Goal: Obtain resource: Download file/media

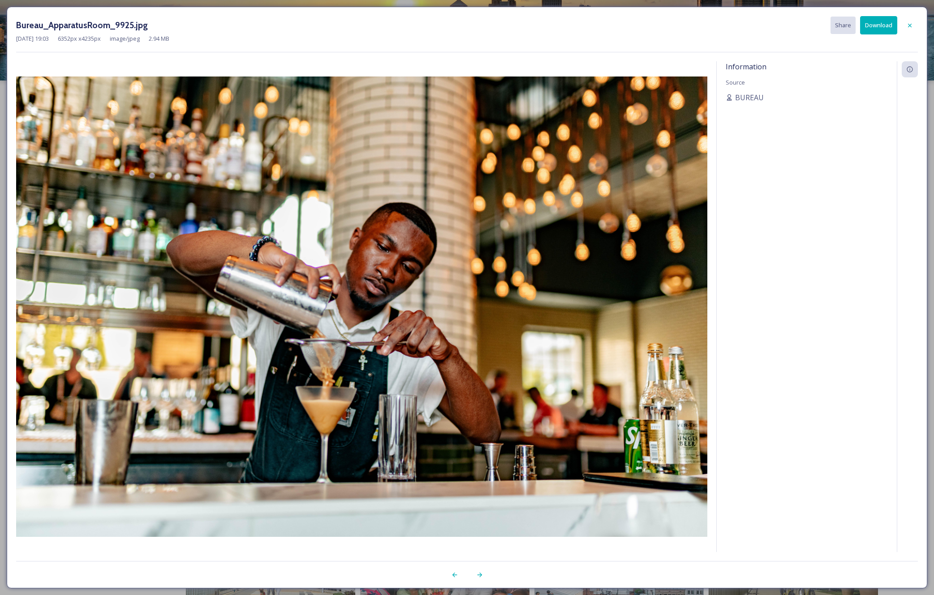
scroll to position [743, 0]
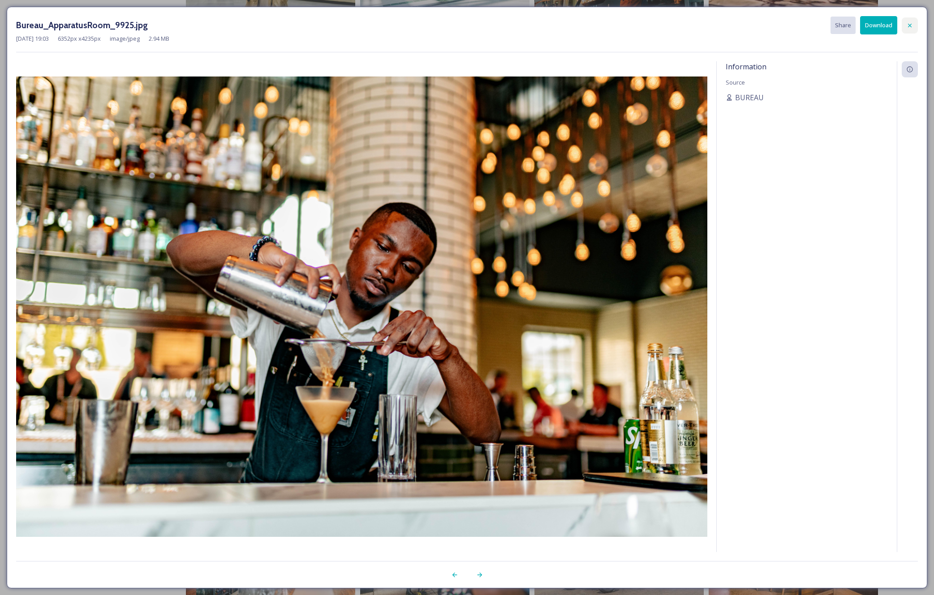
click at [907, 26] on icon at bounding box center [909, 25] width 7 height 7
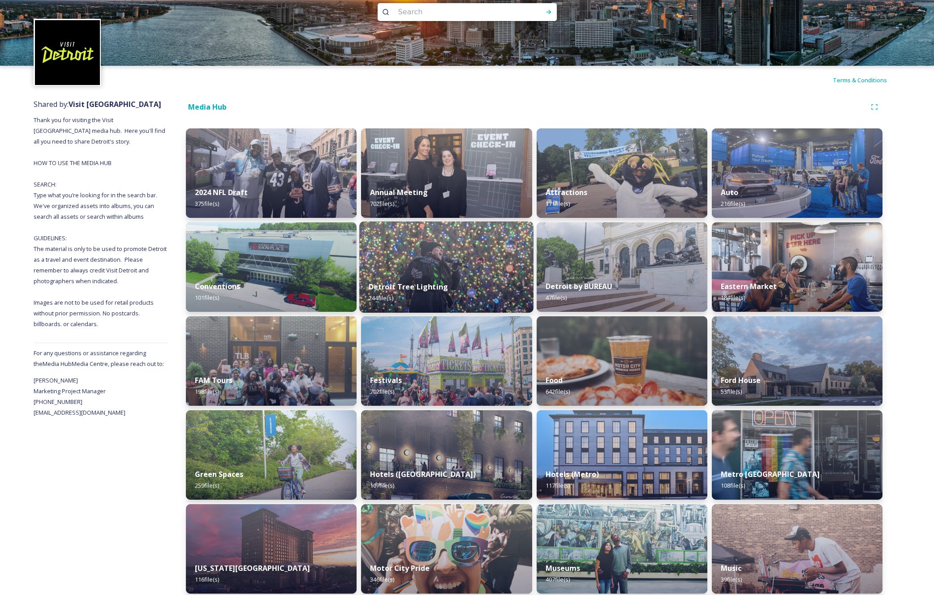
scroll to position [17, 0]
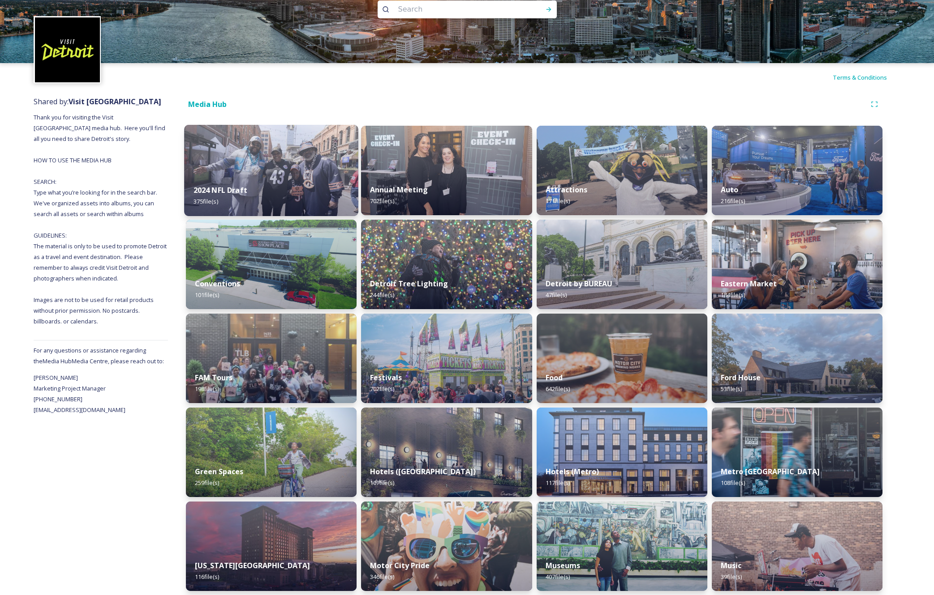
click at [295, 192] on div "2024 NFL Draft 375 file(s)" at bounding box center [271, 196] width 174 height 41
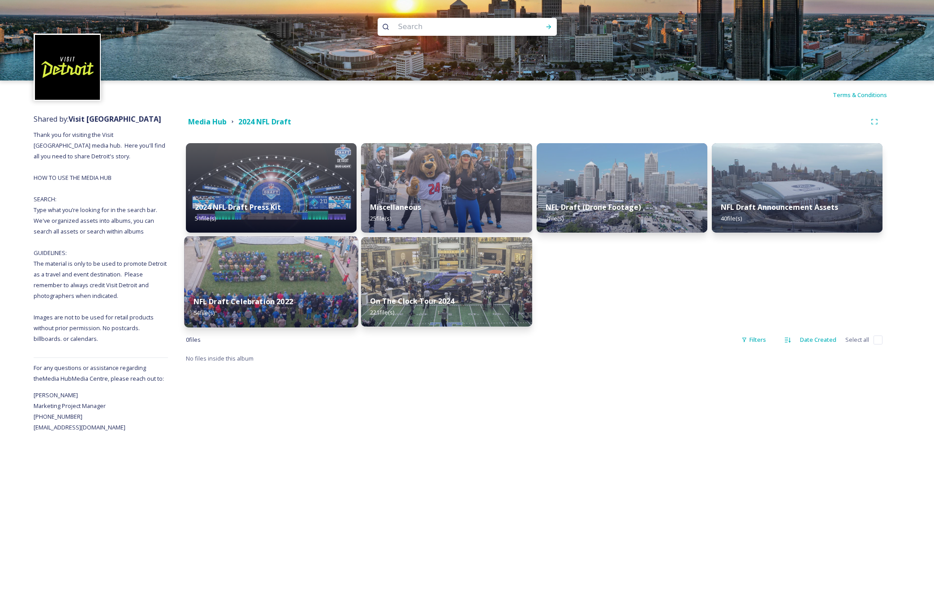
click at [300, 292] on div "NFL Draft Celebration 2022 54 file(s)" at bounding box center [271, 307] width 174 height 41
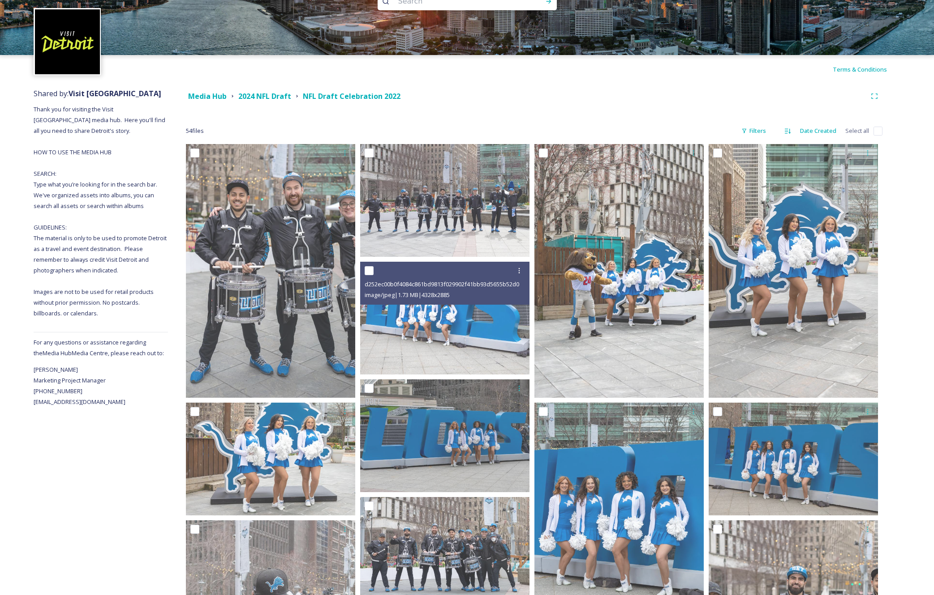
scroll to position [28, 0]
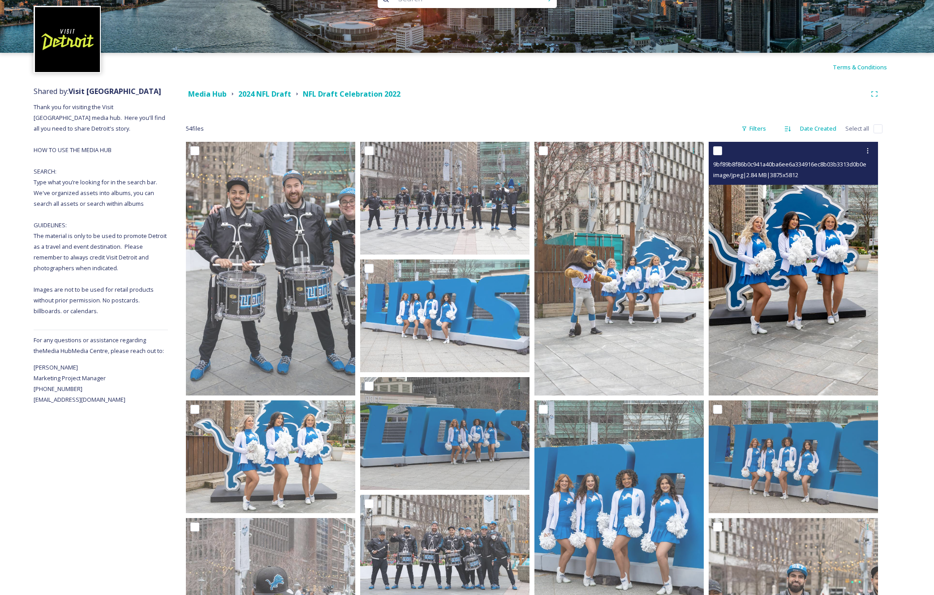
click at [800, 329] on img at bounding box center [792, 269] width 169 height 254
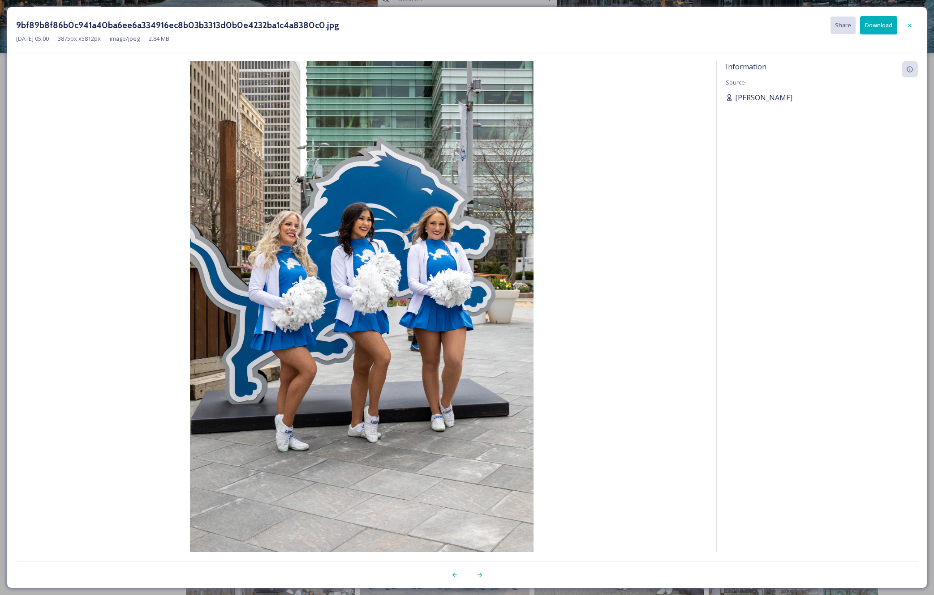
drag, startPoint x: 788, startPoint y: 99, endPoint x: 730, endPoint y: 99, distance: 58.7
click at [730, 99] on div "Charles Falsetti" at bounding box center [806, 97] width 162 height 11
copy div "Charles Falsetti"
click at [912, 26] on icon at bounding box center [909, 25] width 7 height 7
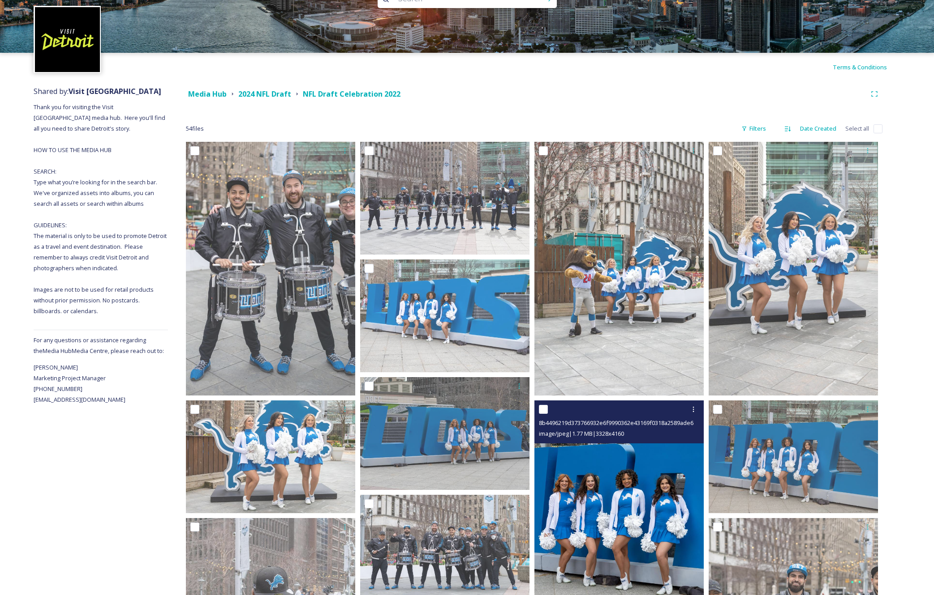
click at [637, 454] on img at bounding box center [618, 507] width 169 height 212
